Goal: Find specific page/section

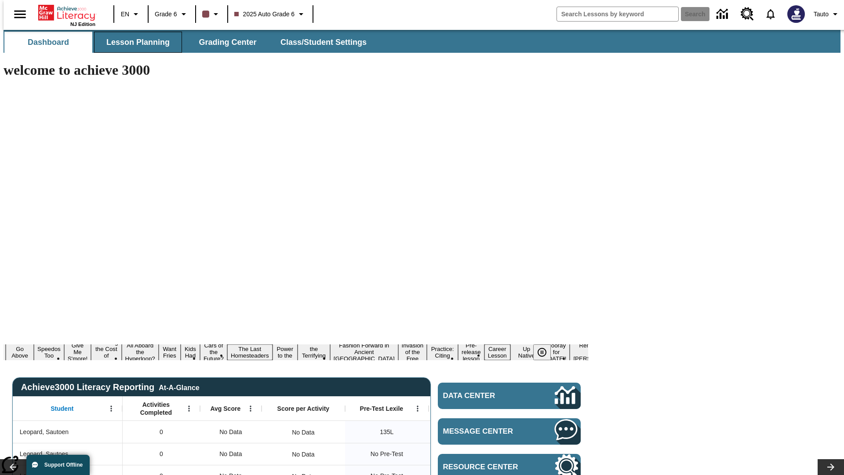
click at [135, 42] on span "Lesson Planning" at bounding box center [137, 42] width 63 height 10
